Goal: Task Accomplishment & Management: Manage account settings

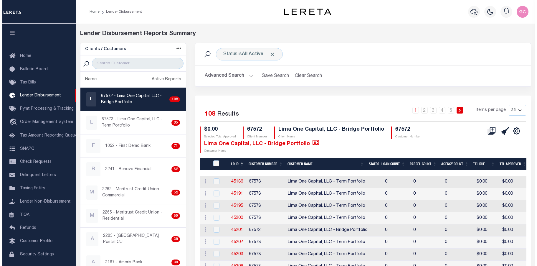
scroll to position [10, 0]
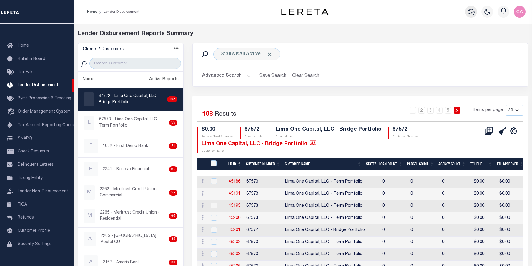
click at [474, 12] on icon "button" at bounding box center [471, 11] width 7 height 7
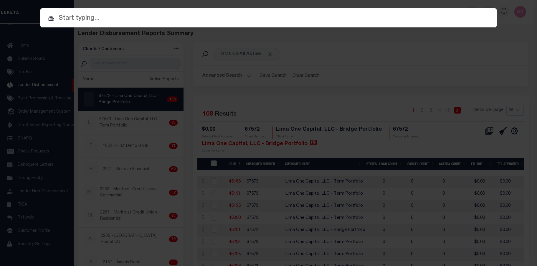
click at [270, 22] on input "text" at bounding box center [268, 18] width 456 height 10
paste input "001-07346-003"
type input "001-07346-003"
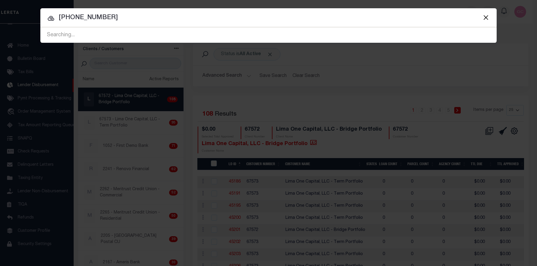
click at [161, 34] on span "001-07346-003 Searching..." at bounding box center [268, 34] width 456 height 15
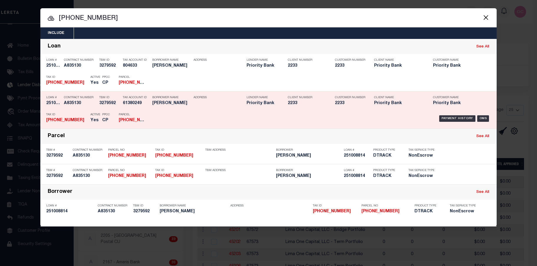
click at [174, 118] on div "Payment History OMS" at bounding box center [322, 118] width 337 height 17
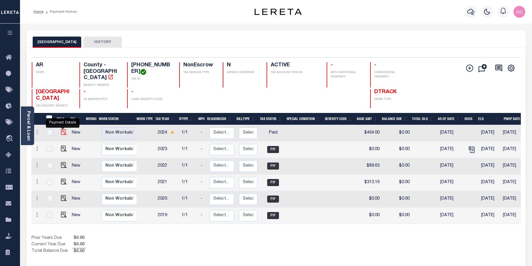
click at [61, 129] on img "" at bounding box center [64, 132] width 6 height 6
checkbox input "true"
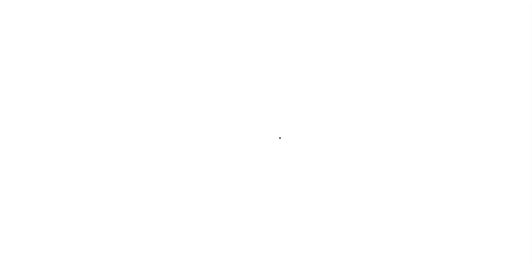
select select "PYD"
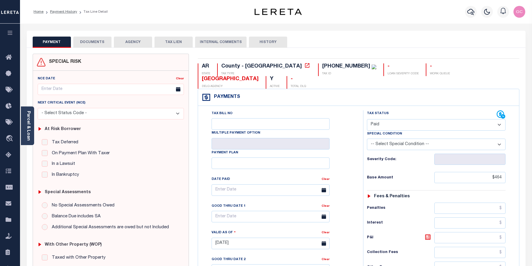
click at [100, 43] on button "DOCUMENTS" at bounding box center [92, 42] width 38 height 11
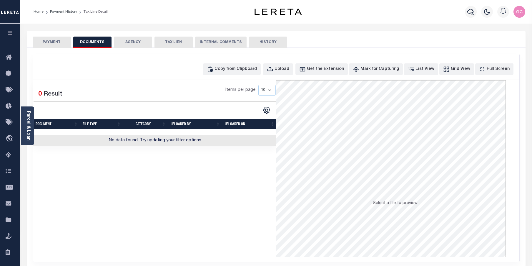
click at [49, 42] on button "PAYMENT" at bounding box center [52, 42] width 38 height 11
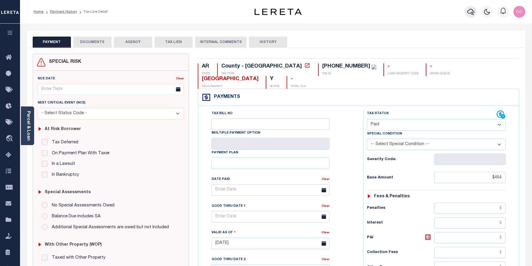
click at [470, 10] on icon "button" at bounding box center [471, 11] width 7 height 7
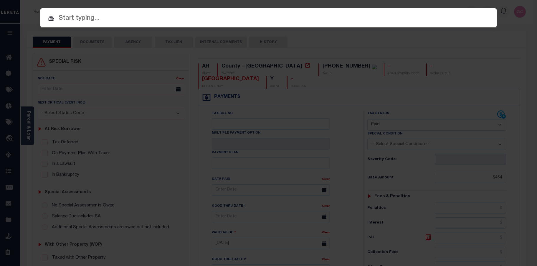
click at [274, 19] on input "text" at bounding box center [268, 18] width 456 height 10
paste input "001-07069-004"
type input "001-07069-004"
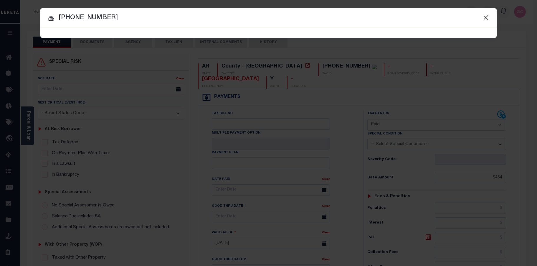
click at [129, 22] on input "001-07069-004" at bounding box center [268, 18] width 456 height 10
click at [116, 33] on span "001-07069-004 Searching..." at bounding box center [268, 32] width 456 height 10
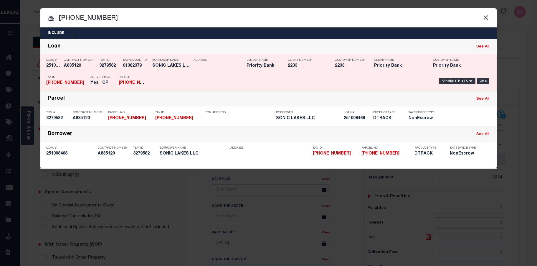
click at [163, 86] on div "Payment History OMS" at bounding box center [322, 80] width 337 height 17
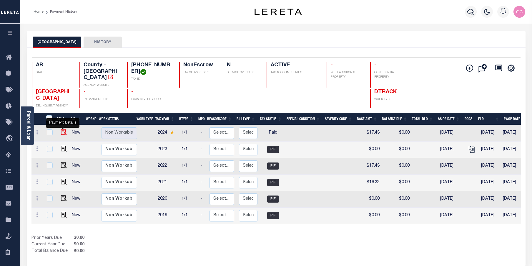
click at [63, 129] on img "" at bounding box center [64, 132] width 6 height 6
checkbox input "true"
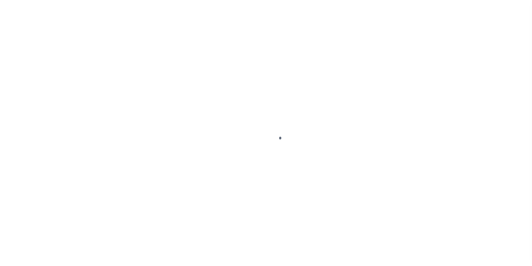
select select "PYD"
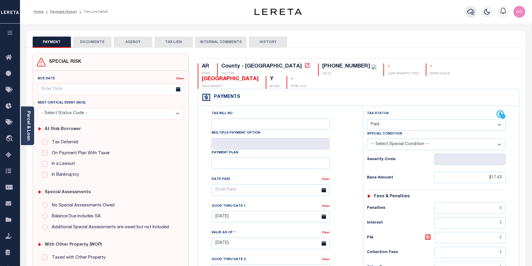
click at [471, 9] on icon "button" at bounding box center [471, 11] width 7 height 7
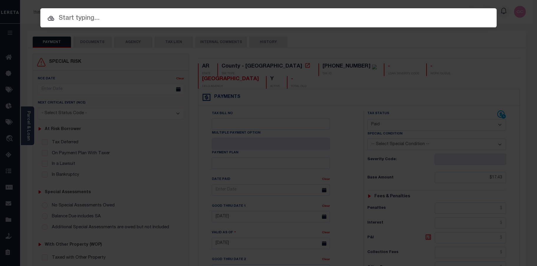
paste input "306563421"
type input "306563421"
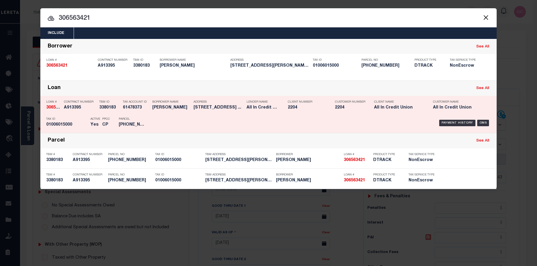
click at [186, 117] on div "Payment History OMS" at bounding box center [322, 122] width 337 height 17
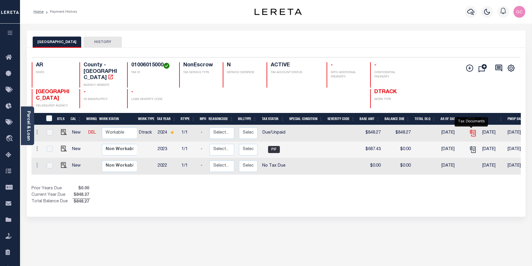
click at [474, 129] on icon "" at bounding box center [473, 133] width 8 height 8
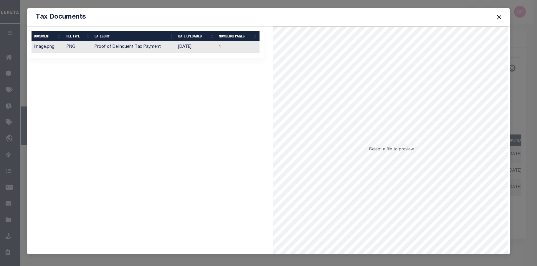
click at [200, 45] on td "[DATE]" at bounding box center [196, 47] width 41 height 11
drag, startPoint x: 500, startPoint y: 15, endPoint x: 490, endPoint y: 18, distance: 10.9
click at [500, 15] on button "Close" at bounding box center [499, 17] width 8 height 8
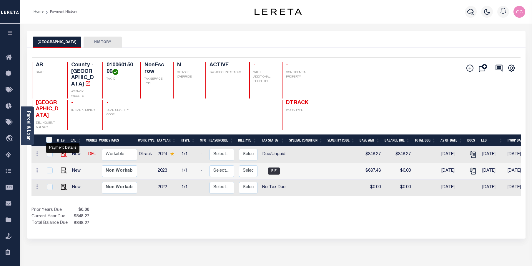
click at [61, 153] on img "" at bounding box center [64, 154] width 6 height 6
checkbox input "true"
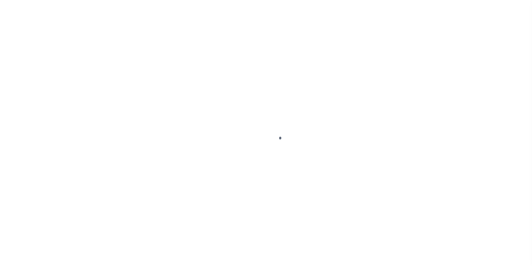
select select "DUE"
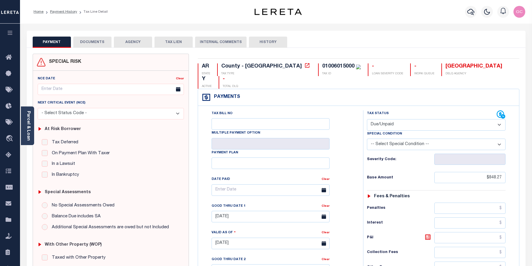
click at [91, 42] on button "DOCUMENTS" at bounding box center [92, 42] width 38 height 11
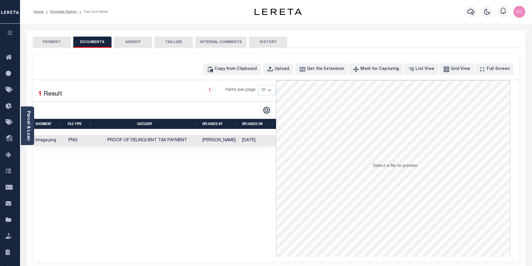
click at [186, 145] on td "Proof of Delinquent Tax Payment" at bounding box center [147, 140] width 105 height 11
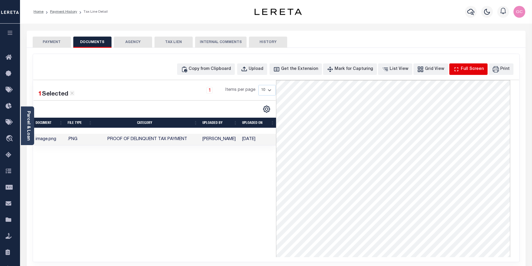
click at [477, 68] on div "Full Screen" at bounding box center [472, 69] width 23 height 6
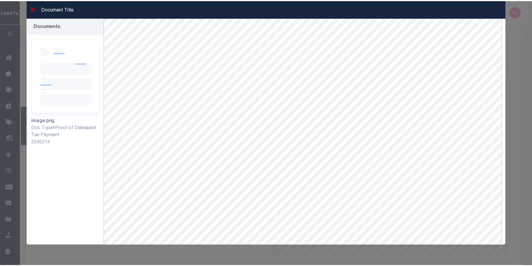
scroll to position [25, 0]
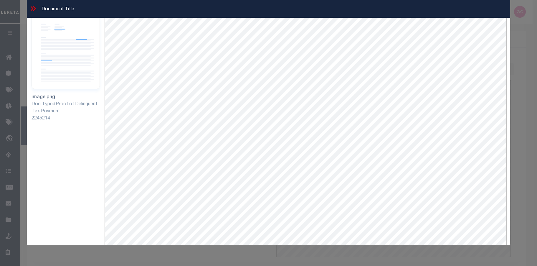
click at [34, 9] on icon at bounding box center [33, 9] width 8 height 8
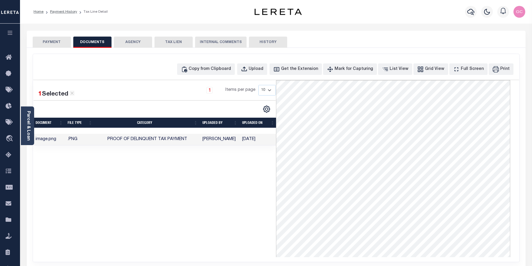
click at [50, 41] on button "PAYMENT" at bounding box center [52, 42] width 38 height 11
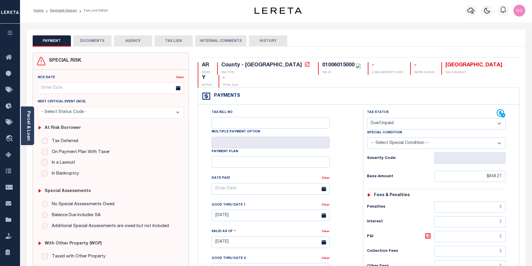
scroll to position [0, 0]
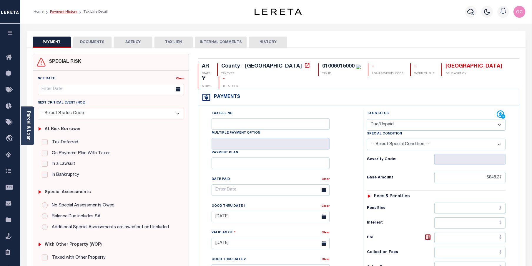
click at [64, 13] on link "Payment History" at bounding box center [63, 12] width 27 height 4
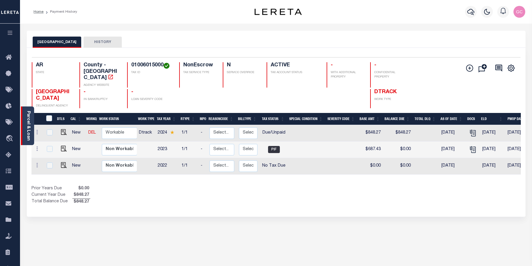
click at [30, 121] on link "Parcel & Loan" at bounding box center [28, 126] width 4 height 30
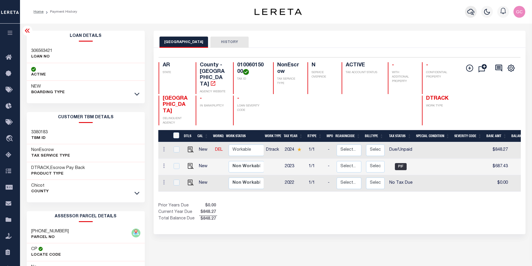
click at [471, 9] on icon "button" at bounding box center [471, 11] width 7 height 7
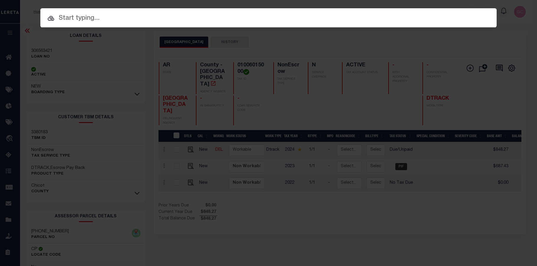
click at [273, 17] on input "text" at bounding box center [268, 18] width 456 height 10
paste input "113152"
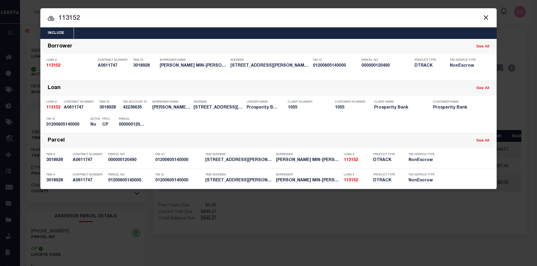
drag, startPoint x: 95, startPoint y: 19, endPoint x: 60, endPoint y: 21, distance: 34.5
click at [60, 21] on input "113152" at bounding box center [268, 18] width 456 height 10
paste input "021360"
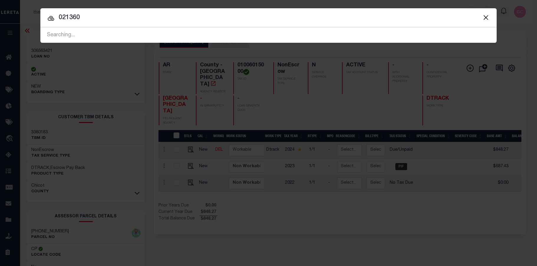
type input "021360"
click at [90, 35] on div "Searching..." at bounding box center [268, 35] width 456 height 15
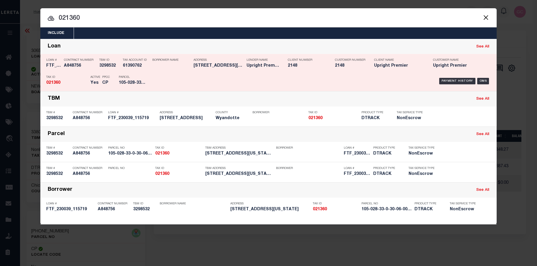
click at [87, 74] on div "Active Yes" at bounding box center [92, 80] width 12 height 17
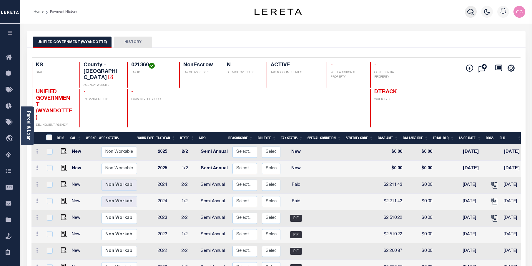
click at [473, 14] on icon "button" at bounding box center [471, 12] width 7 height 6
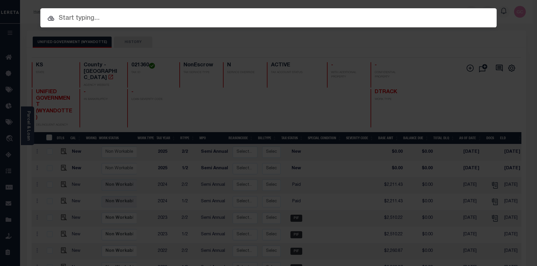
paste input "001031400000"
type input "001031400000"
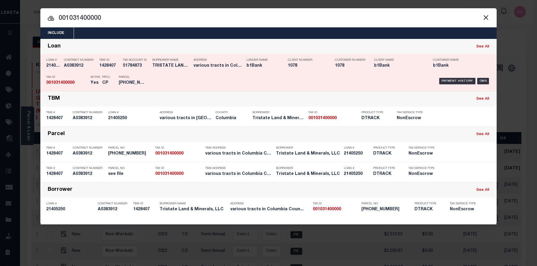
click at [120, 75] on div "Parcel 00-10314-00000" at bounding box center [132, 80] width 26 height 17
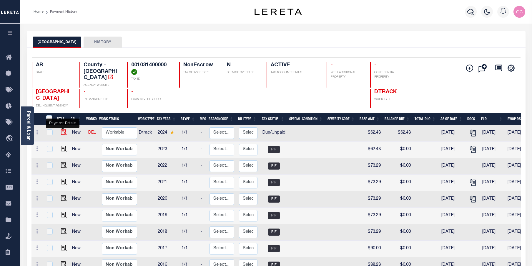
click at [62, 129] on img "" at bounding box center [64, 132] width 6 height 6
checkbox input "true"
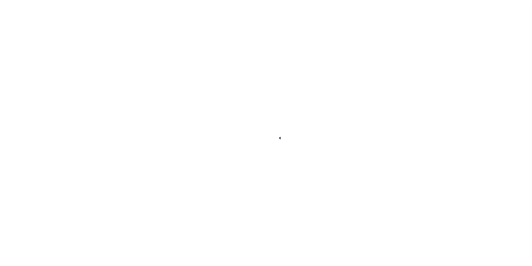
select select "DUE"
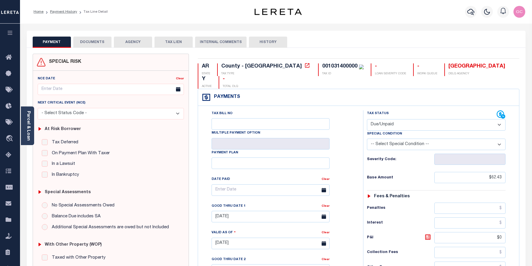
click at [92, 43] on button "DOCUMENTS" at bounding box center [92, 42] width 38 height 11
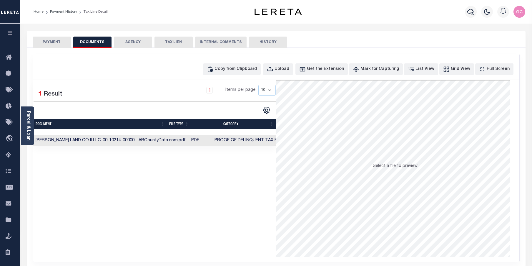
click at [140, 142] on td "SMITH LAND CO II LLC-00-10314-00000 - ARCountyData.com.pdf" at bounding box center [110, 140] width 155 height 11
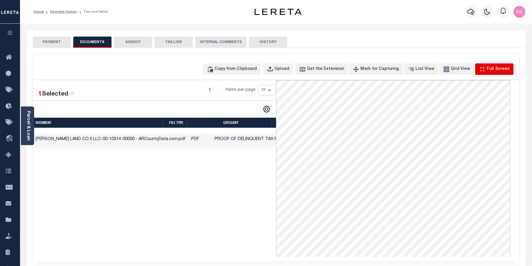
click at [494, 69] on div "Full Screen" at bounding box center [498, 69] width 23 height 6
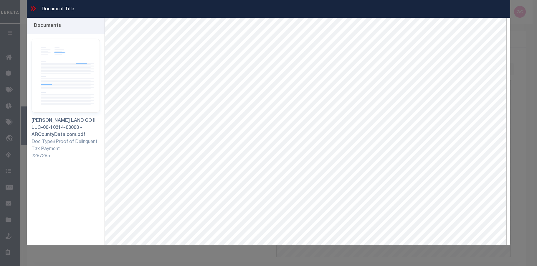
click at [33, 8] on icon at bounding box center [32, 8] width 3 height 5
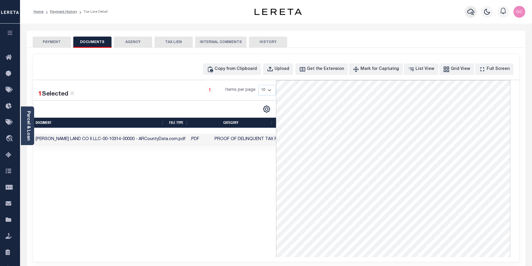
click at [472, 12] on icon "button" at bounding box center [471, 11] width 7 height 7
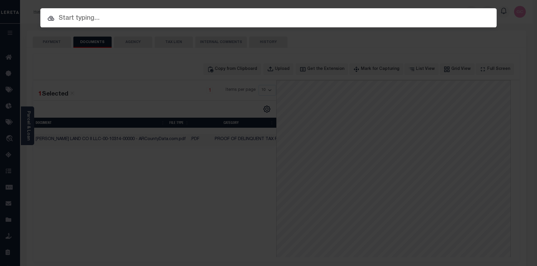
paste input "[PHONE_NUMBER]"
type input "[PHONE_NUMBER]"
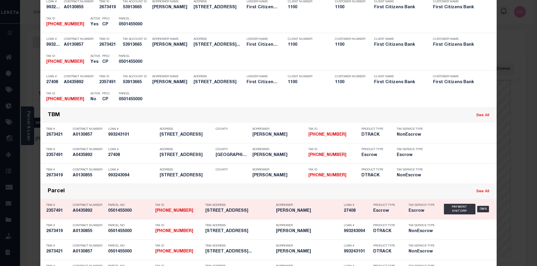
scroll to position [59, 0]
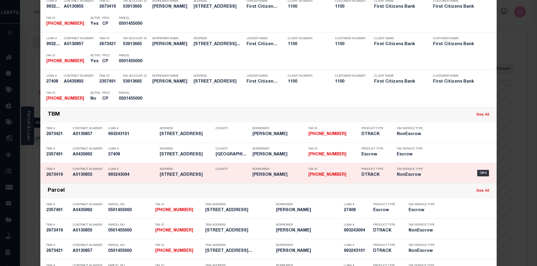
click at [121, 180] on div "Loan # 993243094" at bounding box center [132, 172] width 49 height 17
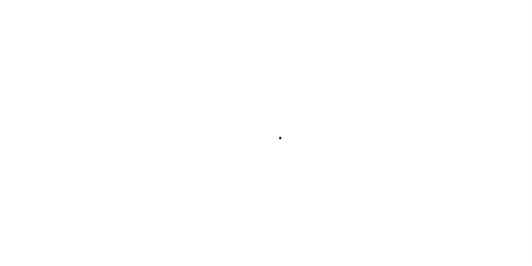
type input "993243094"
type input "[PERSON_NAME]"
select select
type input "[STREET_ADDRESS]"
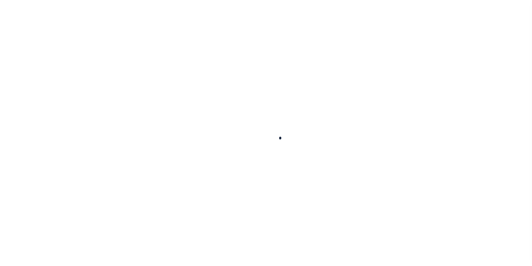
type input "BOSTON MA 02108"
select select "10"
select select "NonEscrow"
type input "[STREET_ADDRESS]"
select select
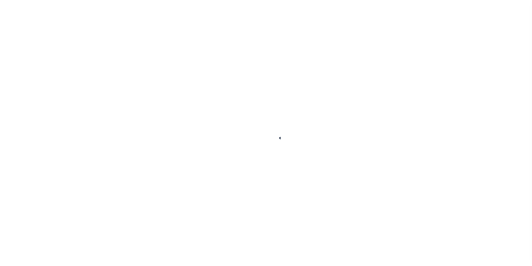
type input "BOSTON MA 02108"
select select "92752"
select select "24368"
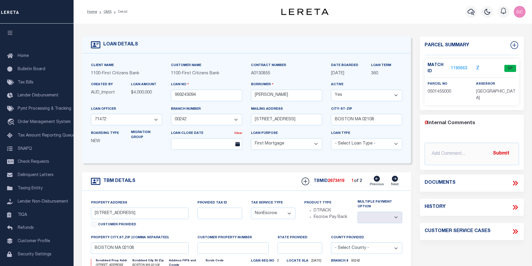
click at [397, 178] on icon at bounding box center [395, 178] width 6 height 6
type input "299 SEA VIEW AVE OSTERVILLE"
select select
click at [377, 178] on icon at bounding box center [377, 178] width 6 height 6
type input "[STREET_ADDRESS]"
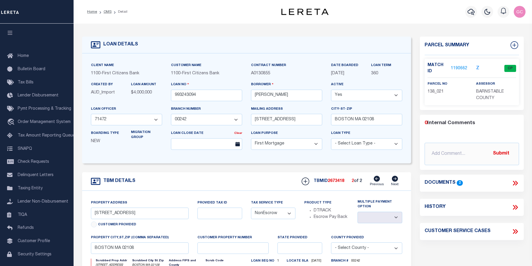
select select
click at [469, 12] on icon "button" at bounding box center [471, 11] width 7 height 7
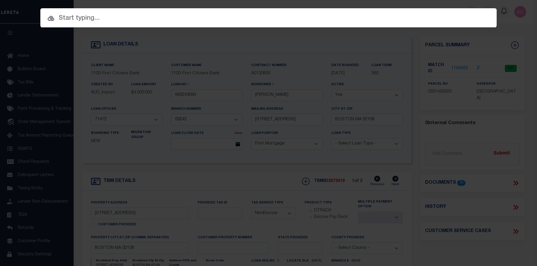
paste input "[PHONE_NUMBER]"
type input "[PHONE_NUMBER]"
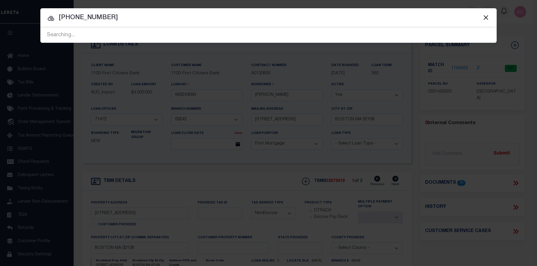
click at [113, 32] on span "05-01455-000 Searching..." at bounding box center [268, 34] width 456 height 15
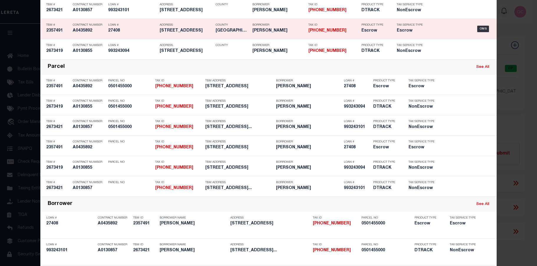
scroll to position [206, 0]
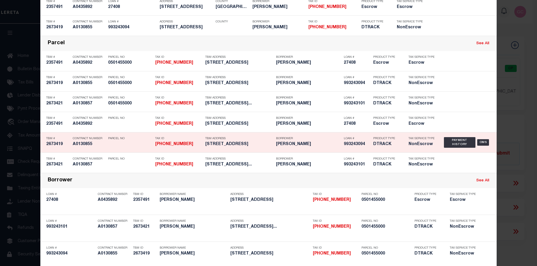
click at [309, 146] on h5 "[PERSON_NAME]" at bounding box center [308, 144] width 65 height 5
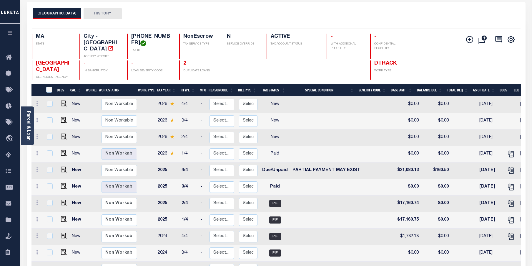
scroll to position [29, 0]
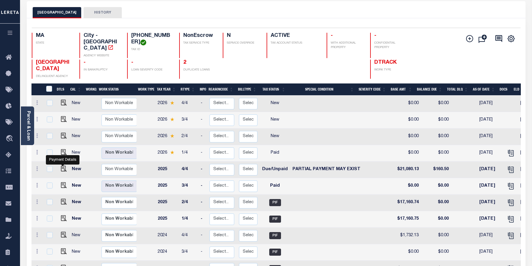
click at [61, 165] on img "" at bounding box center [64, 168] width 6 height 6
checkbox input "true"
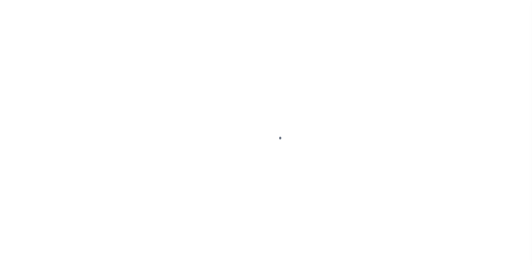
select select "DUE"
select select "15"
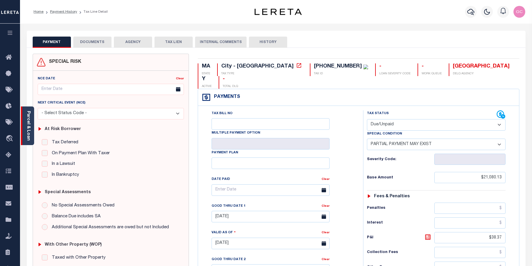
click at [29, 123] on link "Parcel & Loan" at bounding box center [28, 126] width 4 height 30
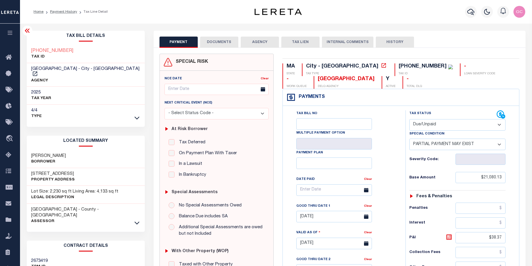
click at [224, 40] on button "DOCUMENTS" at bounding box center [219, 42] width 38 height 11
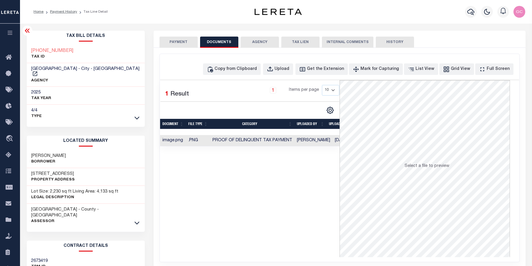
click at [279, 143] on td "Proof of Delinquent Tax Payment" at bounding box center [252, 140] width 84 height 11
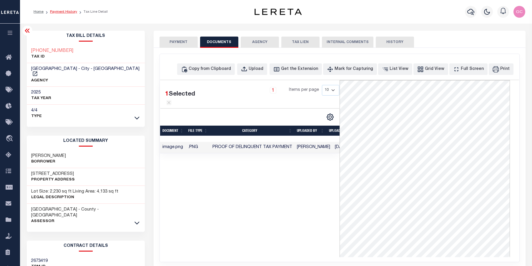
click at [62, 11] on link "Payment History" at bounding box center [63, 12] width 27 height 4
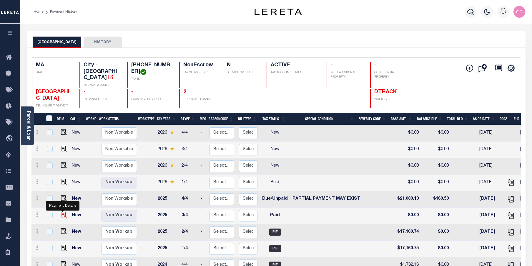
click at [63, 211] on img "" at bounding box center [64, 214] width 6 height 6
checkbox input "true"
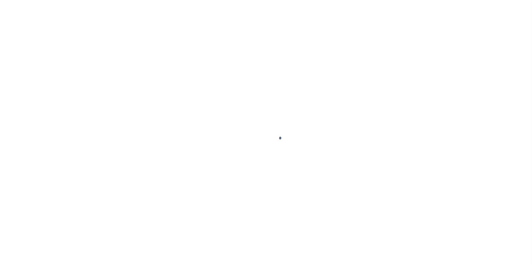
select select "PYD"
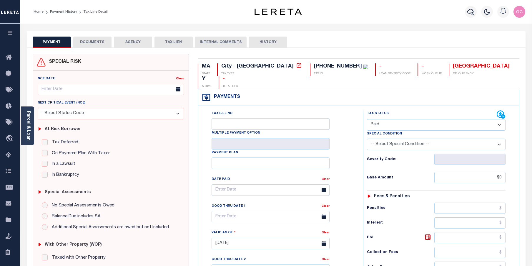
click at [99, 39] on button "DOCUMENTS" at bounding box center [92, 42] width 38 height 11
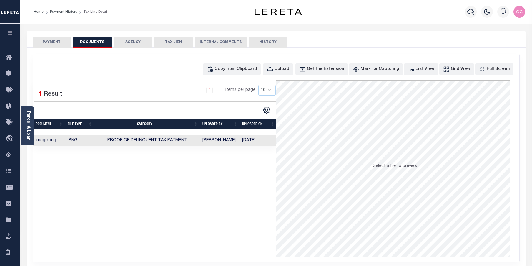
click at [201, 140] on td "[PERSON_NAME]" at bounding box center [220, 140] width 40 height 11
